Goal: Task Accomplishment & Management: Complete application form

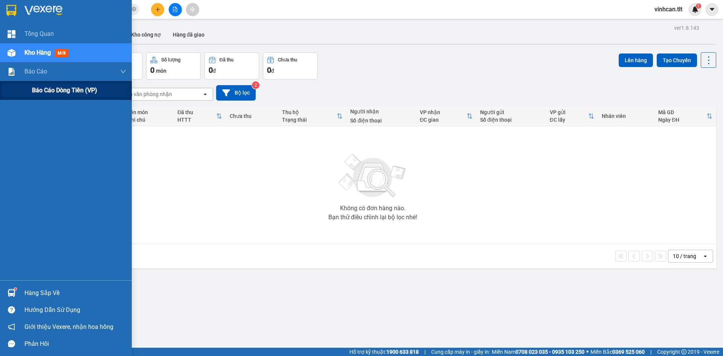
click at [22, 88] on div "Báo cáo dòng tiền (VP)" at bounding box center [66, 90] width 132 height 19
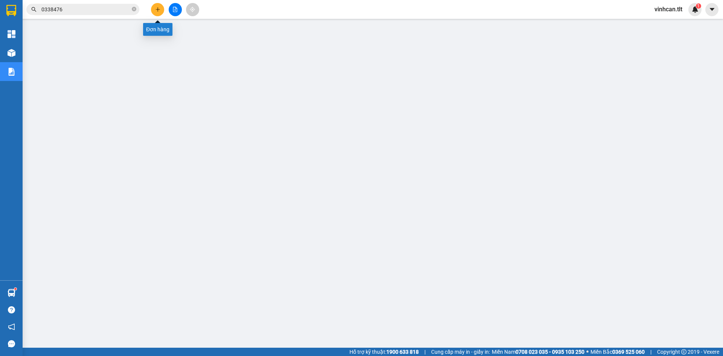
click at [153, 12] on button at bounding box center [157, 9] width 13 height 13
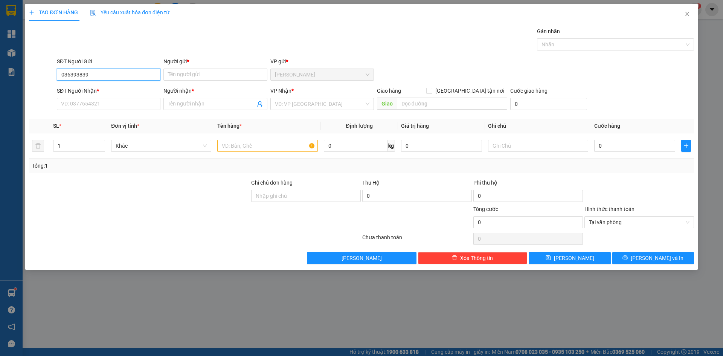
type input "0363943839"
click at [89, 87] on div "0363943839 - TUẤN" at bounding box center [108, 89] width 95 height 8
type input "TUẤN"
type input "0363943839"
click at [92, 103] on input "SĐT Người Nhận *" at bounding box center [109, 104] width 104 height 12
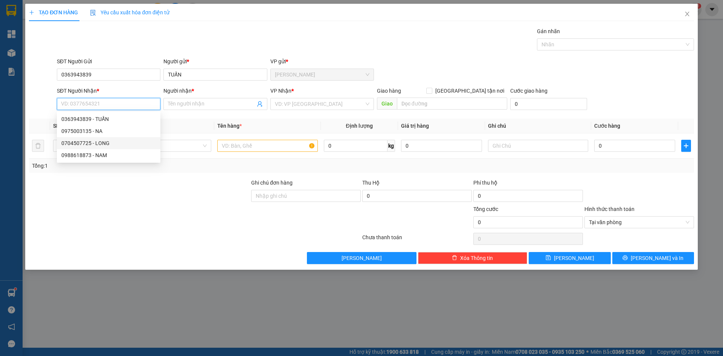
click at [110, 145] on div "0704507725 - LONG" at bounding box center [108, 143] width 95 height 8
type input "0704507725"
type input "LONG"
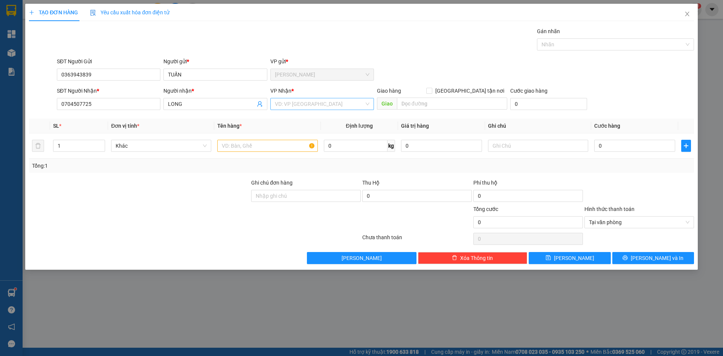
click at [307, 104] on input "search" at bounding box center [319, 103] width 89 height 11
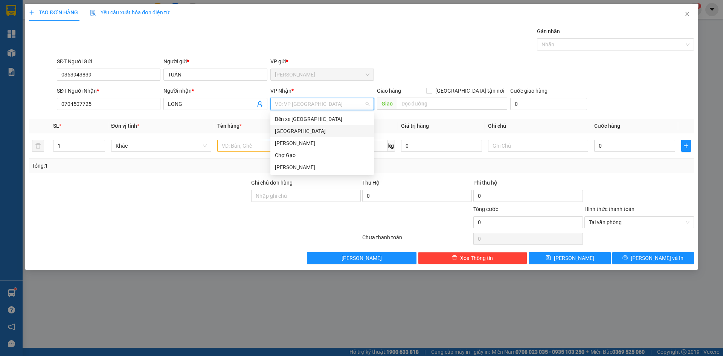
click at [289, 133] on div "[GEOGRAPHIC_DATA]" at bounding box center [322, 131] width 95 height 8
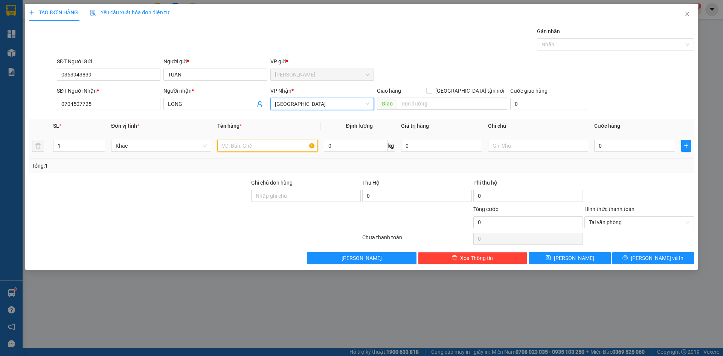
click at [273, 146] on input "text" at bounding box center [267, 146] width 100 height 12
paste input "Á"
type input "1BAO CÁ"
click at [620, 144] on input "0" at bounding box center [634, 146] width 81 height 12
type input "2"
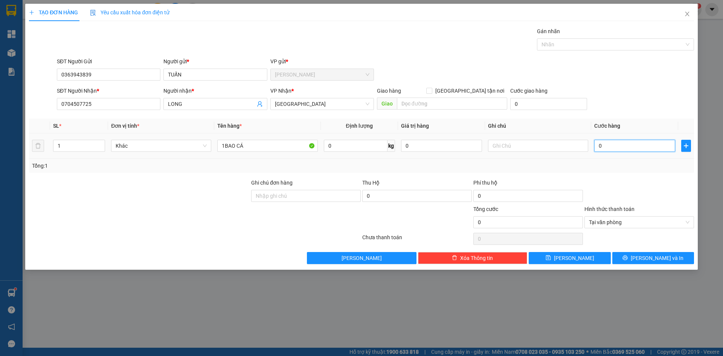
type input "2"
type input "25"
type input "25.000"
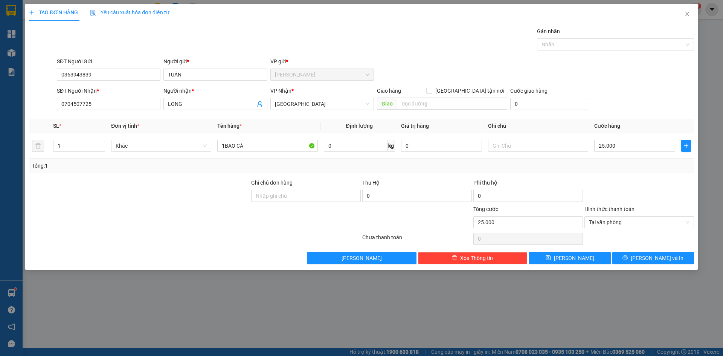
click at [625, 94] on div "SĐT Người Nhận * 0704507725 Người nhận * LONG VP Nhận * [GEOGRAPHIC_DATA] Giao …" at bounding box center [375, 100] width 640 height 26
type input "25.000"
click at [671, 270] on div "TẠO ĐƠN HÀNG Yêu cầu xuất hóa đơn điện tử Transit Pickup Surcharge Ids Transit …" at bounding box center [361, 178] width 723 height 356
click at [669, 261] on button "[PERSON_NAME] và In" at bounding box center [653, 258] width 82 height 12
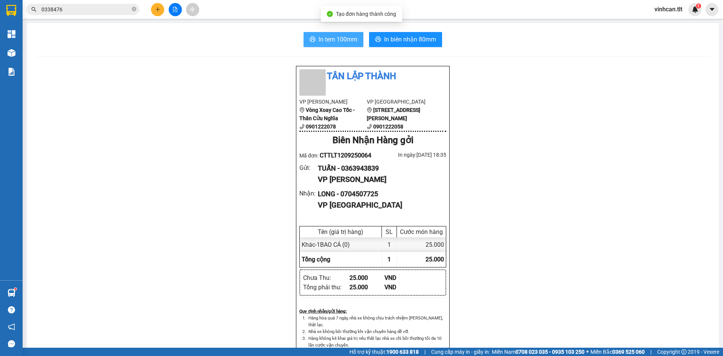
click at [354, 40] on span "In tem 100mm" at bounding box center [338, 39] width 39 height 9
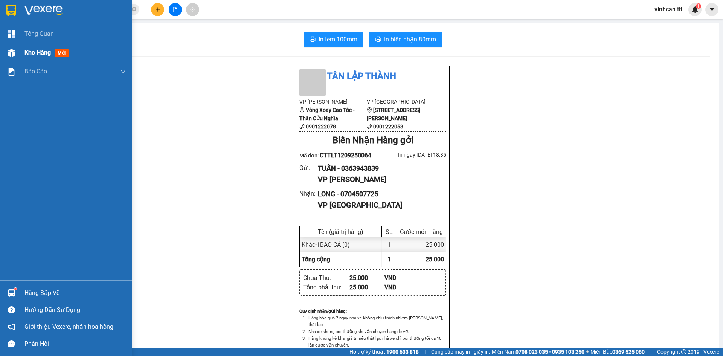
click at [6, 58] on div at bounding box center [11, 52] width 13 height 13
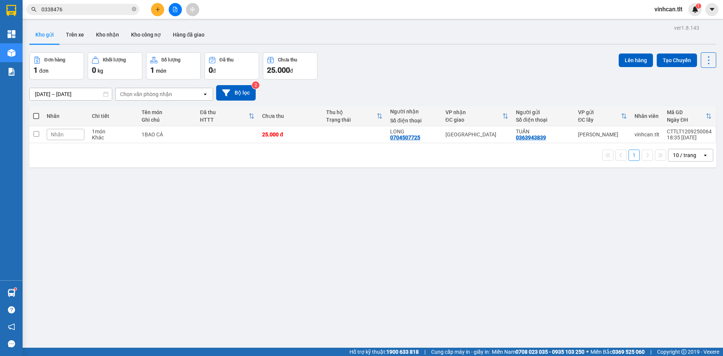
click at [34, 115] on span at bounding box center [36, 116] width 6 height 6
click at [36, 112] on input "checkbox" at bounding box center [36, 112] width 0 height 0
checkbox input "true"
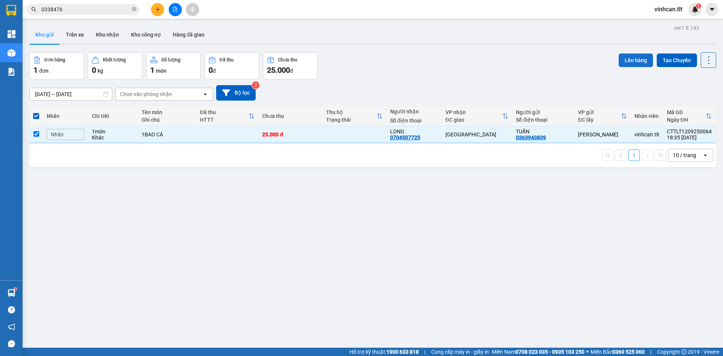
click at [635, 57] on button "Lên hàng" at bounding box center [636, 60] width 34 height 14
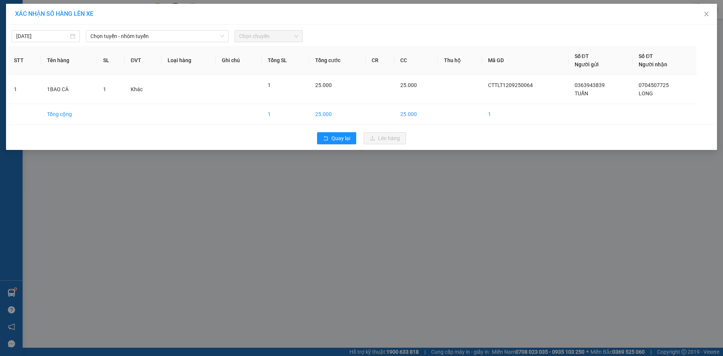
click at [116, 30] on div "[DATE] Chọn tuyến - nhóm tuyến Chọn chuyến" at bounding box center [361, 34] width 707 height 16
click at [116, 37] on span "Chọn tuyến - nhóm tuyến" at bounding box center [157, 36] width 134 height 11
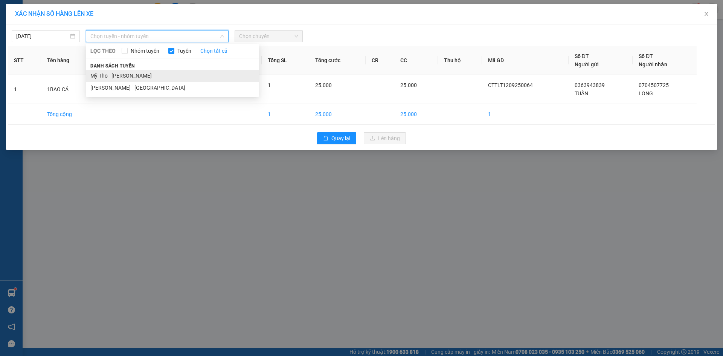
click at [113, 72] on li "Mỹ Tho - [PERSON_NAME]" at bounding box center [172, 76] width 173 height 12
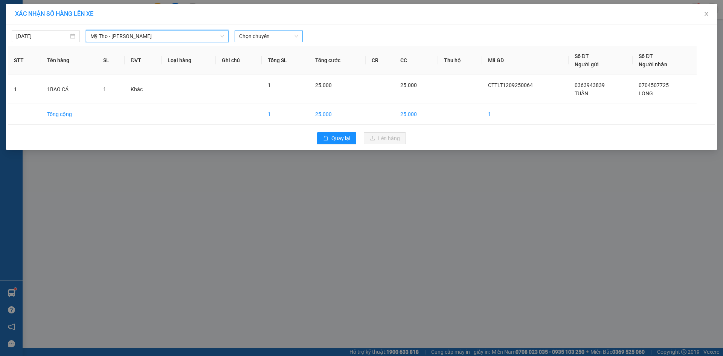
click at [263, 35] on span "Chọn chuyến" at bounding box center [268, 36] width 59 height 11
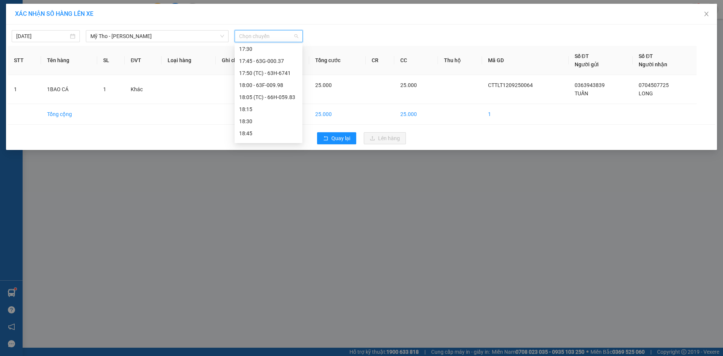
scroll to position [979, 0]
click at [278, 96] on div "18:05 (TC) - 66H-059.83" at bounding box center [268, 96] width 59 height 8
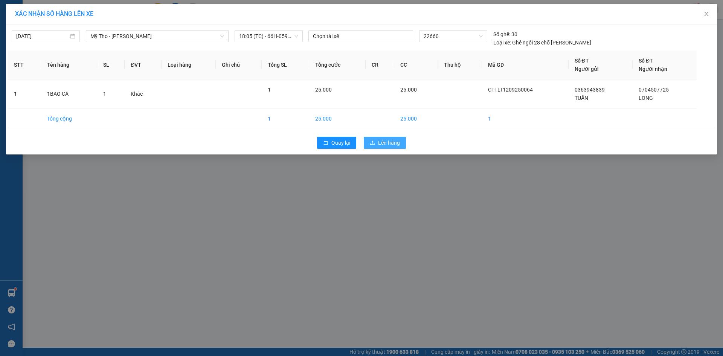
click at [405, 144] on button "Lên hàng" at bounding box center [385, 143] width 42 height 12
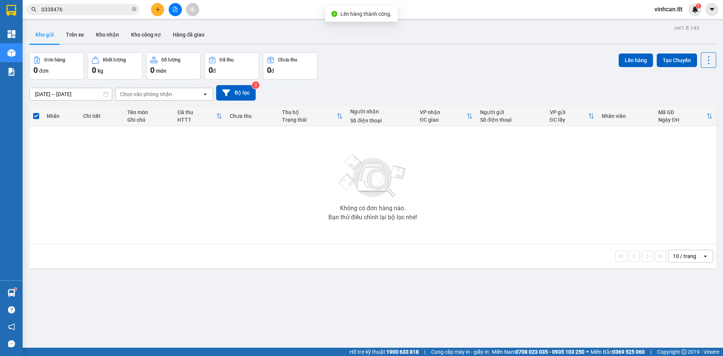
click at [172, 14] on button at bounding box center [175, 9] width 13 height 13
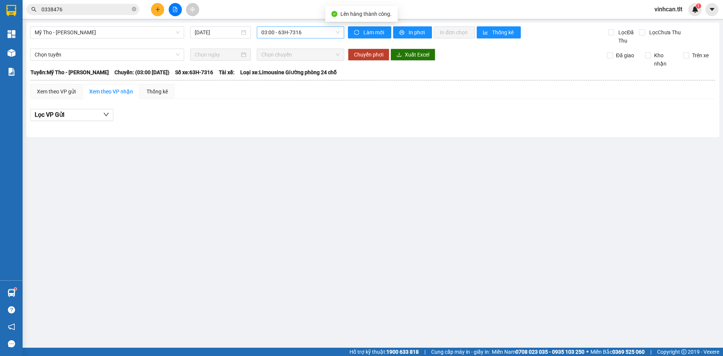
click at [291, 34] on span "03:00 - 63H-7316" at bounding box center [300, 32] width 78 height 11
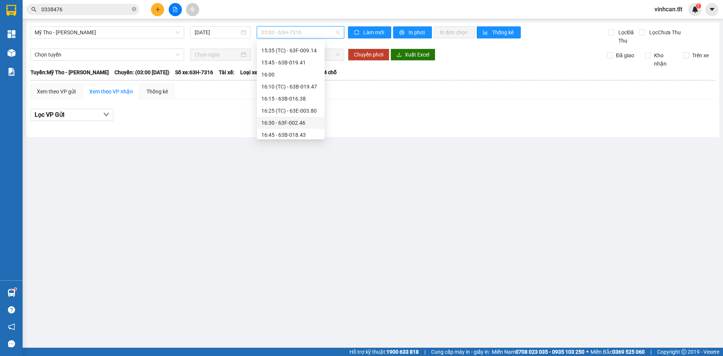
scroll to position [1017, 0]
click at [289, 53] on div "18:05 (TC) - 66H-059.83" at bounding box center [290, 55] width 59 height 8
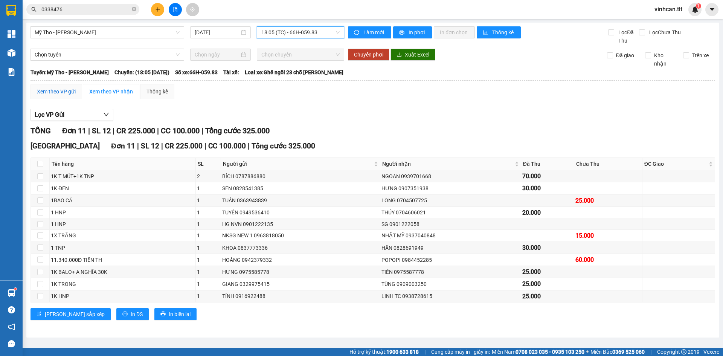
click at [67, 92] on div "Xem theo VP gửi" at bounding box center [56, 91] width 39 height 8
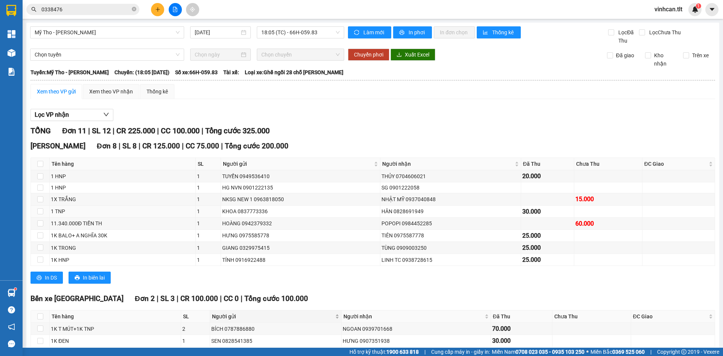
scroll to position [107, 0]
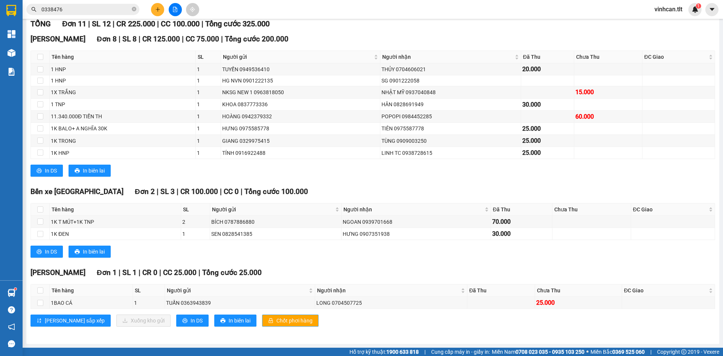
click at [276, 321] on span "Chốt phơi hàng" at bounding box center [294, 320] width 36 height 8
click at [276, 320] on span "Chốt phơi hàng" at bounding box center [294, 320] width 36 height 8
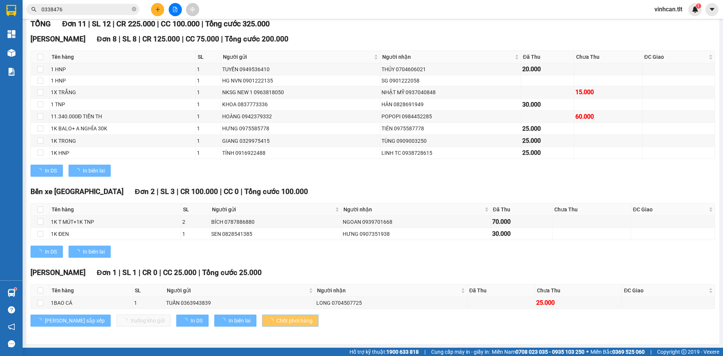
click at [276, 320] on span "Chốt phơi hàng" at bounding box center [294, 320] width 36 height 8
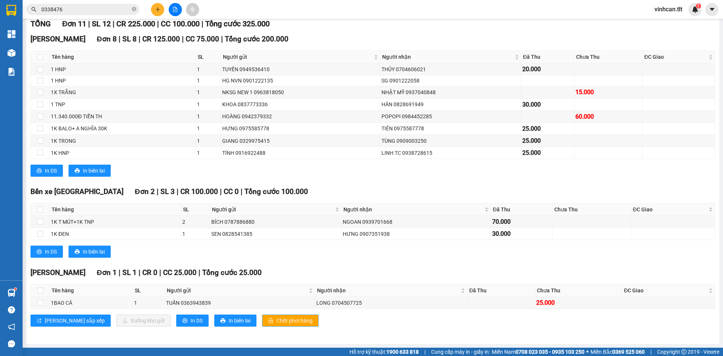
click at [276, 320] on span "Chốt phơi hàng" at bounding box center [294, 320] width 36 height 8
click at [154, 6] on button at bounding box center [157, 9] width 13 height 13
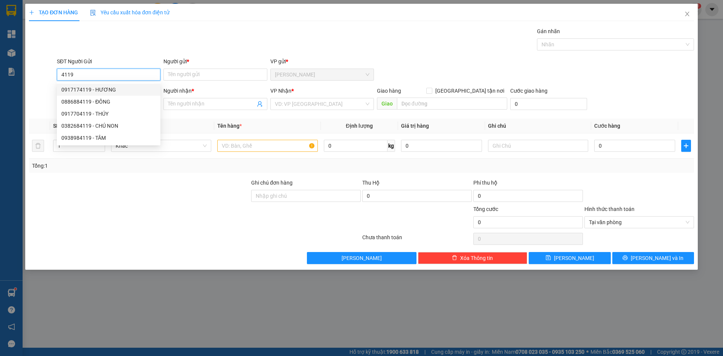
click at [129, 89] on div "0917174119 - HƯƠNG" at bounding box center [108, 89] width 95 height 8
type input "0917174119"
type input "HƯƠNG"
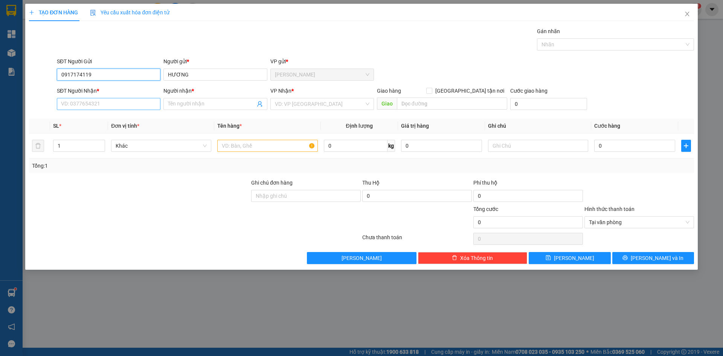
type input "0917174119"
click at [125, 105] on input "SĐT Người Nhận *" at bounding box center [109, 104] width 104 height 12
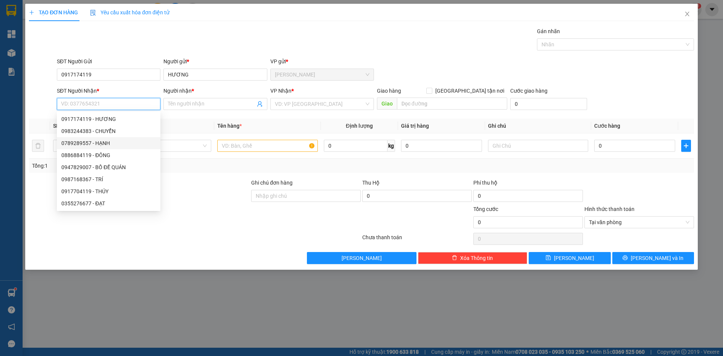
click at [104, 147] on div "0789289557 - HẠNH" at bounding box center [109, 143] width 104 height 12
type input "0789289557"
type input "HẠNH"
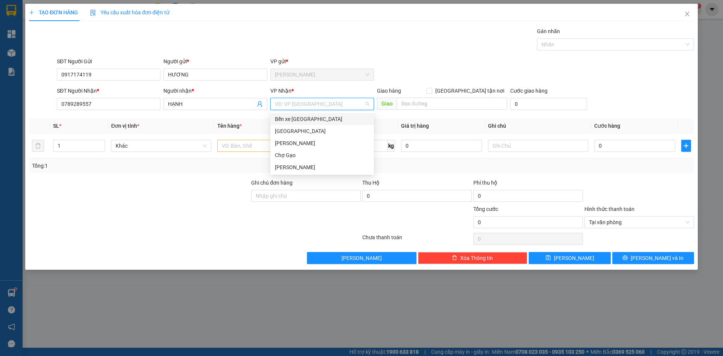
click at [303, 105] on input "search" at bounding box center [319, 103] width 89 height 11
click at [288, 134] on div "[GEOGRAPHIC_DATA]" at bounding box center [322, 131] width 95 height 8
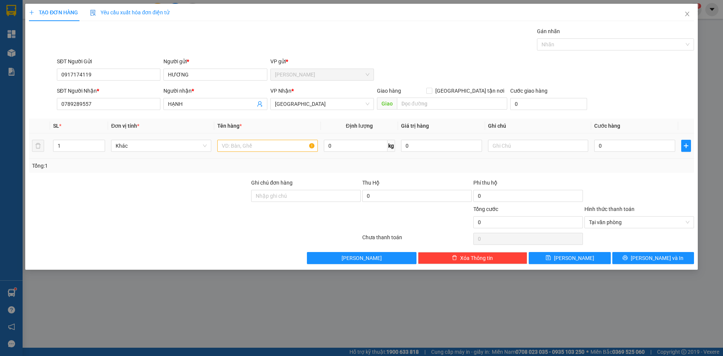
click at [267, 153] on div at bounding box center [267, 145] width 100 height 15
click at [267, 152] on div at bounding box center [267, 145] width 100 height 15
click at [267, 151] on input "text" at bounding box center [267, 146] width 100 height 12
type input "1 TNP"
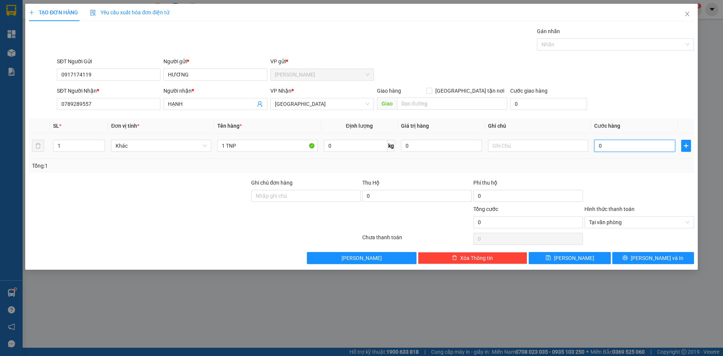
type input "4"
type input "40"
type input "40.000"
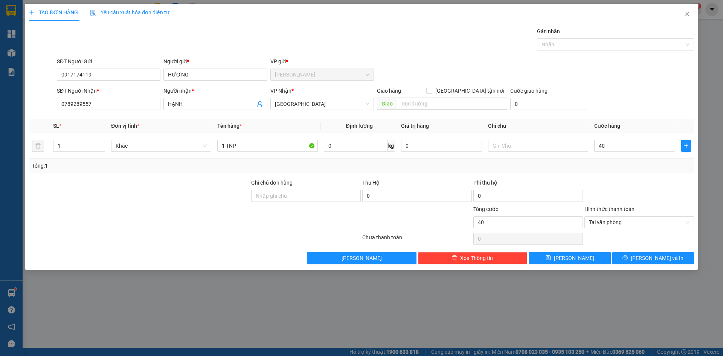
type input "40.000"
click at [647, 64] on div "SĐT Người Gửi 0917174119 Người gửi * HƯƠNG VP gửi * [PERSON_NAME]" at bounding box center [375, 70] width 640 height 26
click at [688, 219] on span "Tại văn phòng" at bounding box center [639, 222] width 101 height 11
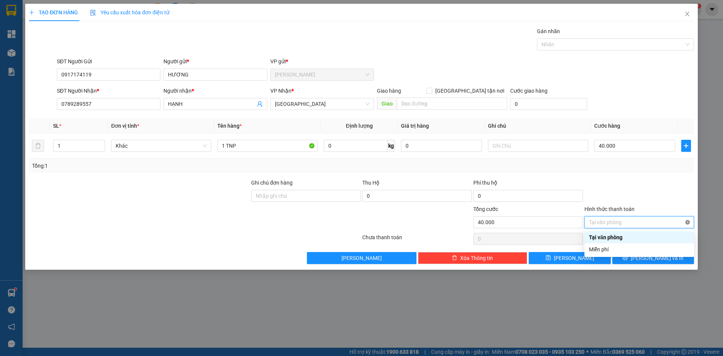
type input "40.000"
drag, startPoint x: 667, startPoint y: 174, endPoint x: 670, endPoint y: 183, distance: 8.8
click at [668, 174] on div "Transit Pickup Surcharge Ids Transit Deliver Surcharge Ids Transit Deliver Surc…" at bounding box center [361, 145] width 665 height 237
click at [662, 251] on div "Transit Pickup Surcharge Ids Transit Deliver Surcharge Ids Transit Deliver Surc…" at bounding box center [361, 145] width 665 height 237
click at [657, 260] on span "[PERSON_NAME] và In" at bounding box center [657, 258] width 53 height 8
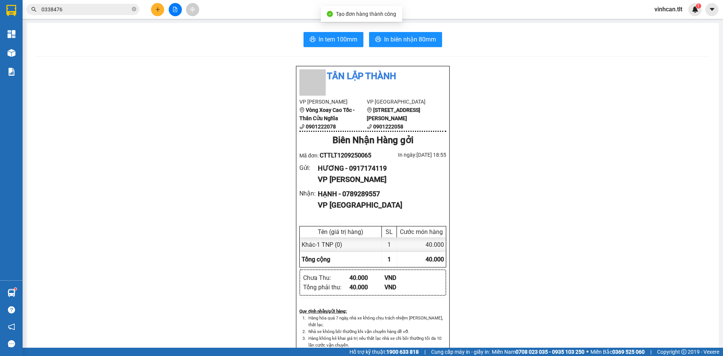
click at [316, 49] on div "In tem 100mm In biên nhận 80mm Tân Lập Thành VP Cao Tốc Vòng Xoay Cao Tốc - Thâ…" at bounding box center [373, 327] width 692 height 609
click at [319, 42] on span "In tem 100mm" at bounding box center [338, 39] width 39 height 9
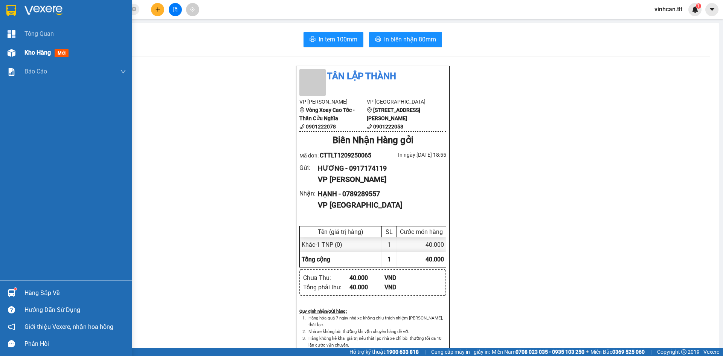
click at [12, 55] on img at bounding box center [12, 53] width 8 height 8
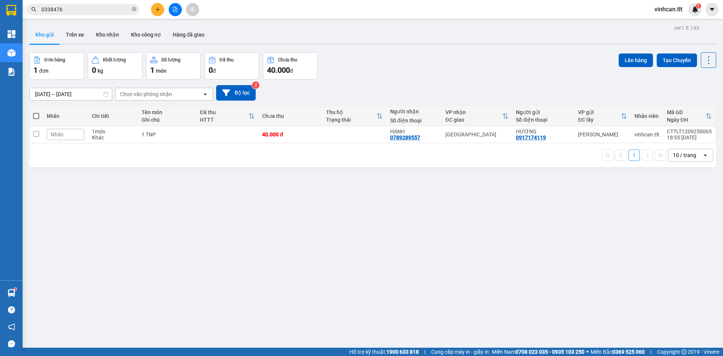
click at [37, 116] on span at bounding box center [36, 116] width 6 height 6
click at [36, 112] on input "checkbox" at bounding box center [36, 112] width 0 height 0
checkbox input "true"
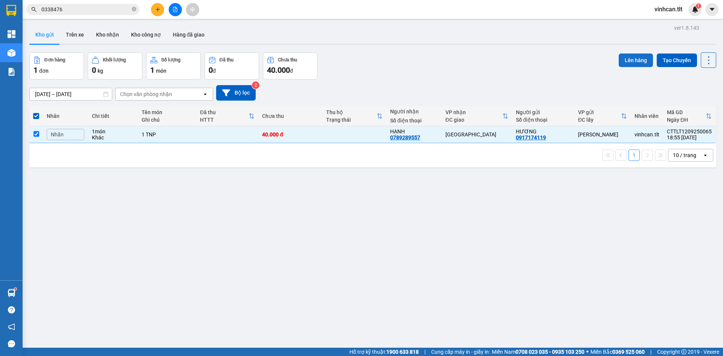
click at [624, 59] on button "Lên hàng" at bounding box center [636, 60] width 34 height 14
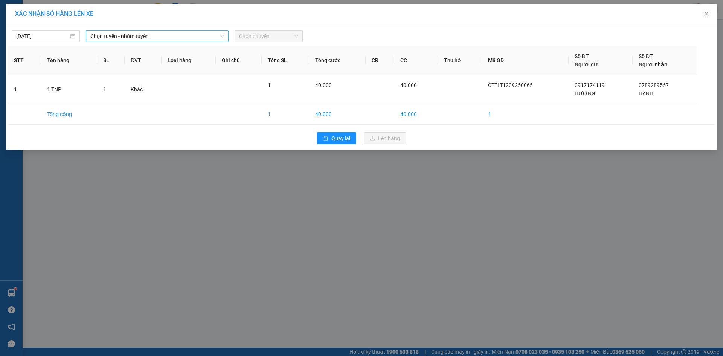
click at [137, 41] on span "Chọn tuyến - nhóm tuyến" at bounding box center [157, 36] width 134 height 11
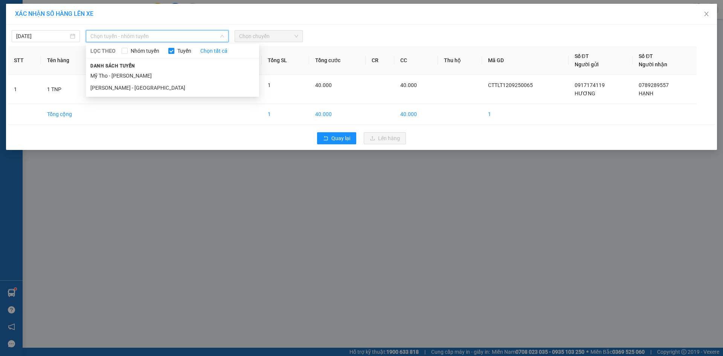
drag, startPoint x: 129, startPoint y: 74, endPoint x: 143, endPoint y: 67, distance: 15.3
click at [129, 73] on li "Mỹ Tho - [PERSON_NAME]" at bounding box center [172, 76] width 173 height 12
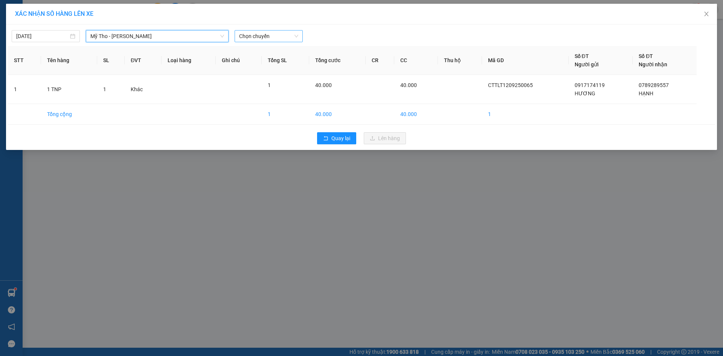
click at [287, 38] on span "Chọn chuyến" at bounding box center [268, 36] width 59 height 11
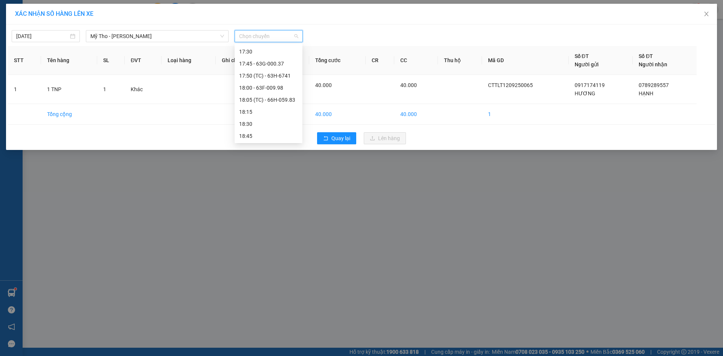
scroll to position [979, 0]
click at [290, 72] on div "17:50 (TC) - 63H-6741" at bounding box center [268, 72] width 59 height 8
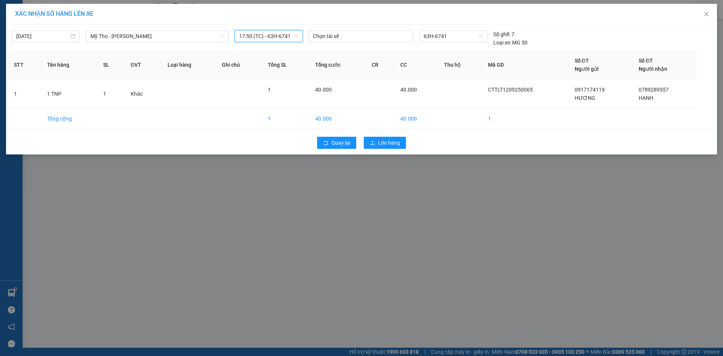
click at [378, 131] on div "[DATE] Mỹ Tho - [PERSON_NAME] LỌC THEO Nhóm tuyến Tuyến Chọn tất cả Danh sách t…" at bounding box center [361, 89] width 711 height 130
click at [383, 137] on button "Lên hàng" at bounding box center [385, 143] width 42 height 12
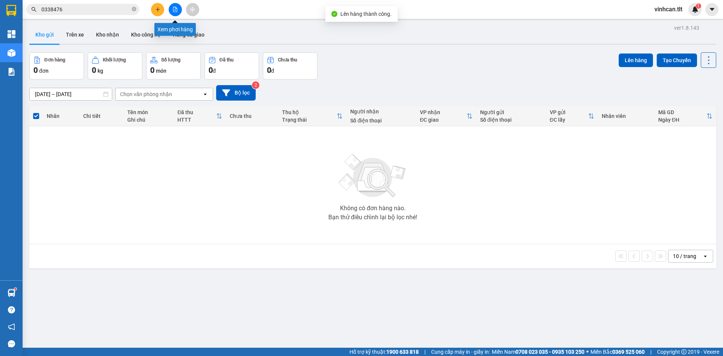
click at [177, 5] on button at bounding box center [175, 9] width 13 height 13
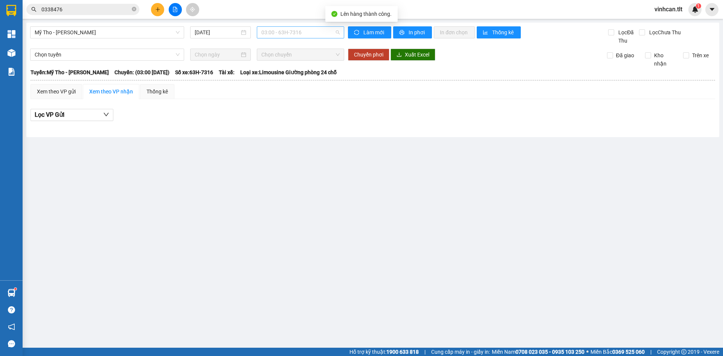
click at [314, 34] on span "03:00 - 63H-7316" at bounding box center [300, 32] width 78 height 11
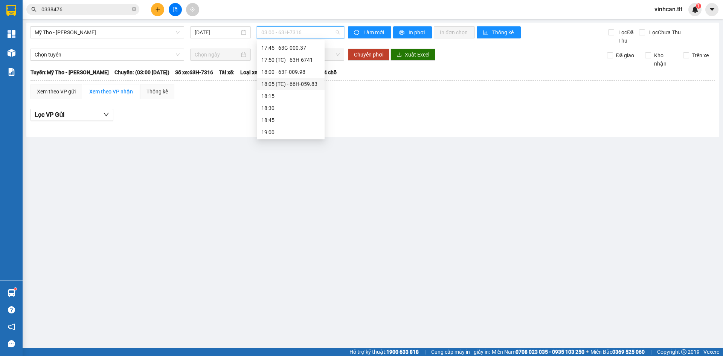
scroll to position [973, 0]
click at [287, 75] on div "17:50 (TC) - 63H-6741" at bounding box center [290, 74] width 59 height 8
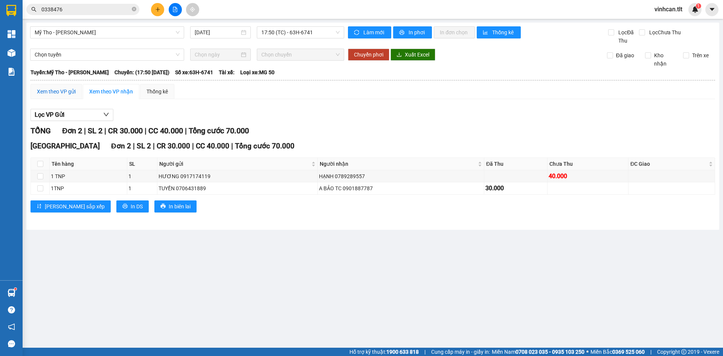
click at [53, 92] on div "Xem theo VP gửi" at bounding box center [56, 91] width 39 height 8
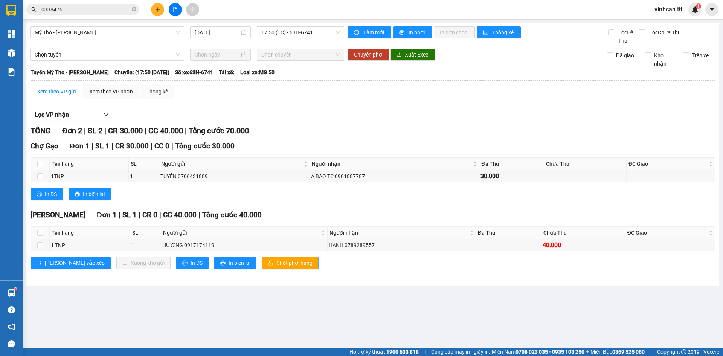
click at [281, 262] on span "Chốt phơi hàng" at bounding box center [294, 263] width 36 height 8
click at [280, 262] on span "Chốt phơi hàng" at bounding box center [294, 263] width 36 height 8
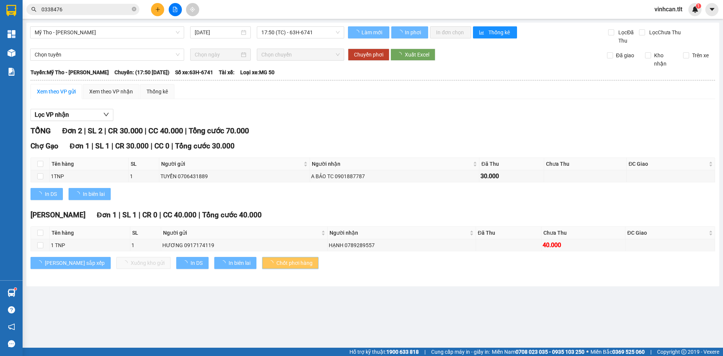
click at [276, 265] on span "Chốt phơi hàng" at bounding box center [294, 263] width 36 height 8
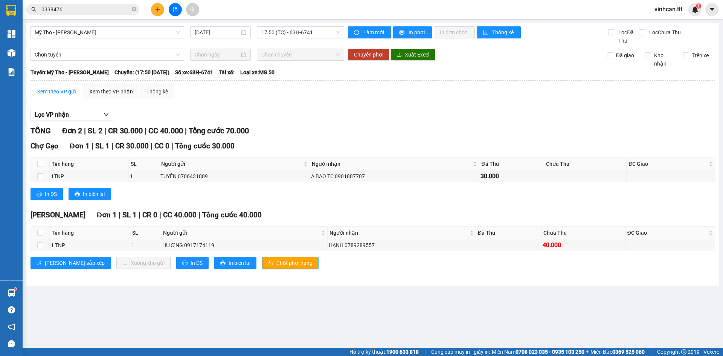
click at [276, 265] on span "Chốt phơi hàng" at bounding box center [294, 263] width 36 height 8
drag, startPoint x: 276, startPoint y: 265, endPoint x: 271, endPoint y: 253, distance: 12.5
click at [276, 264] on span "Chốt phơi hàng" at bounding box center [294, 263] width 36 height 8
